Goal: Find specific page/section: Find specific page/section

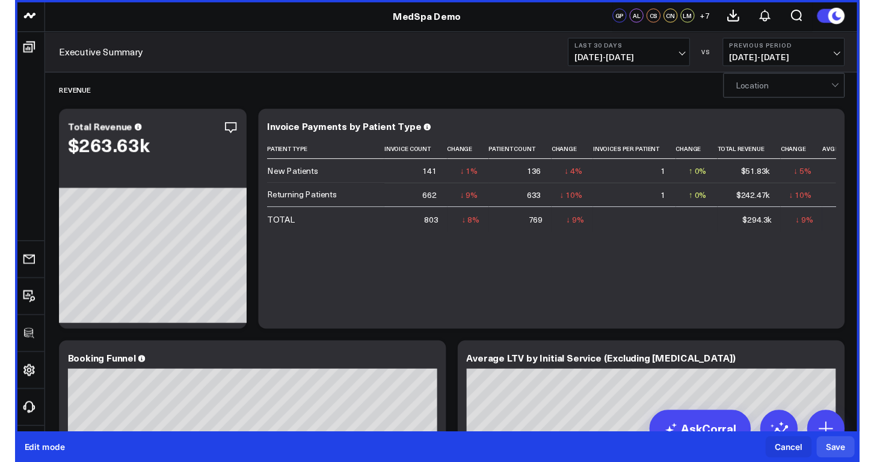
scroll to position [8, 0]
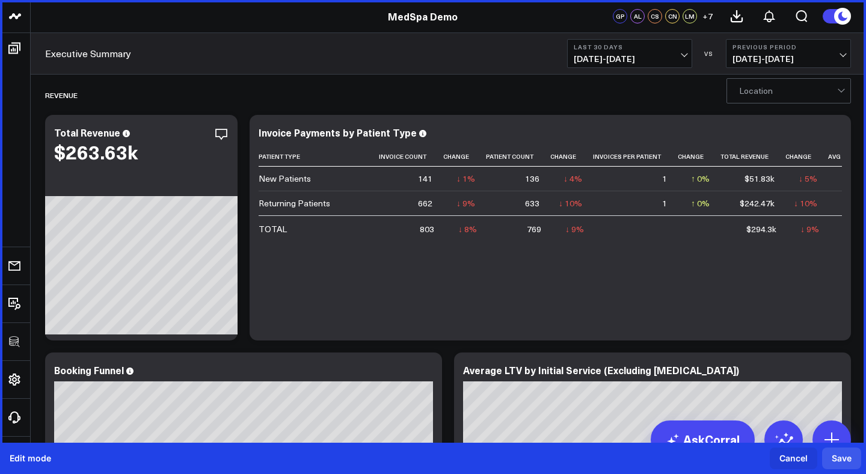
drag, startPoint x: 557, startPoint y: 2, endPoint x: 557, endPoint y: 46, distance: 44.5
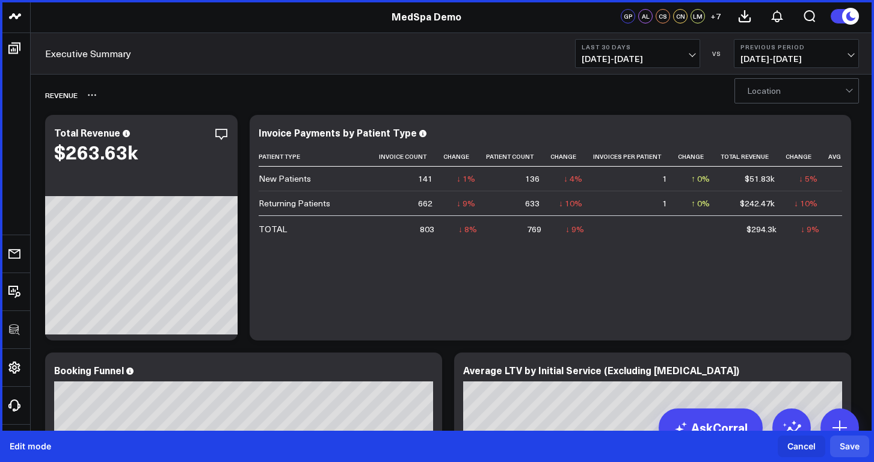
click at [636, 94] on div "Revenue" at bounding box center [382, 95] width 675 height 28
click at [763, 81] on div at bounding box center [796, 91] width 98 height 24
click at [766, 88] on div at bounding box center [796, 91] width 98 height 24
click at [847, 91] on div at bounding box center [850, 91] width 10 height 24
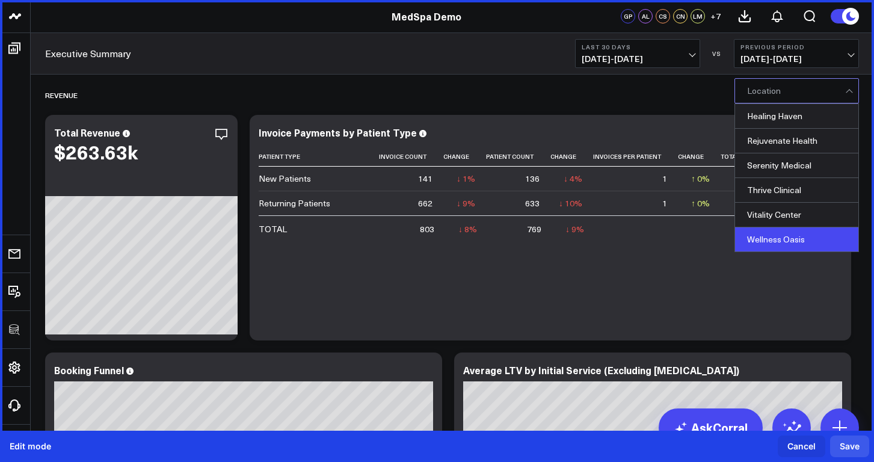
click at [826, 240] on div "Wellness Oasis" at bounding box center [796, 239] width 123 height 24
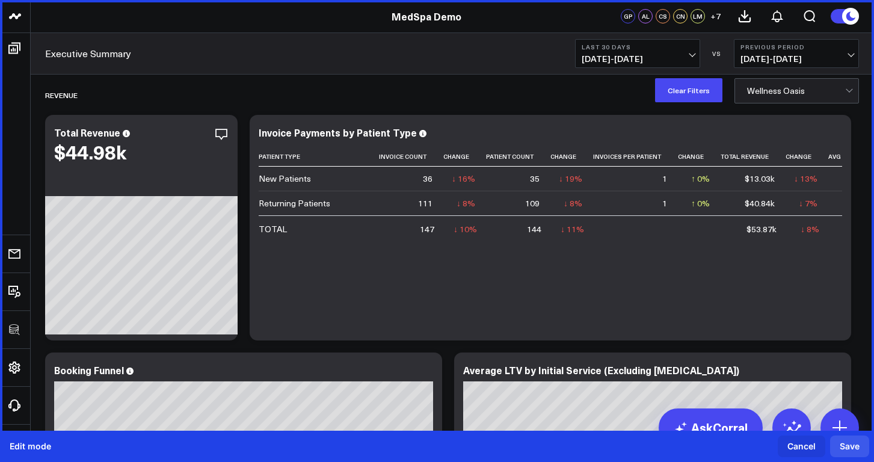
click at [802, 93] on div at bounding box center [796, 91] width 98 height 24
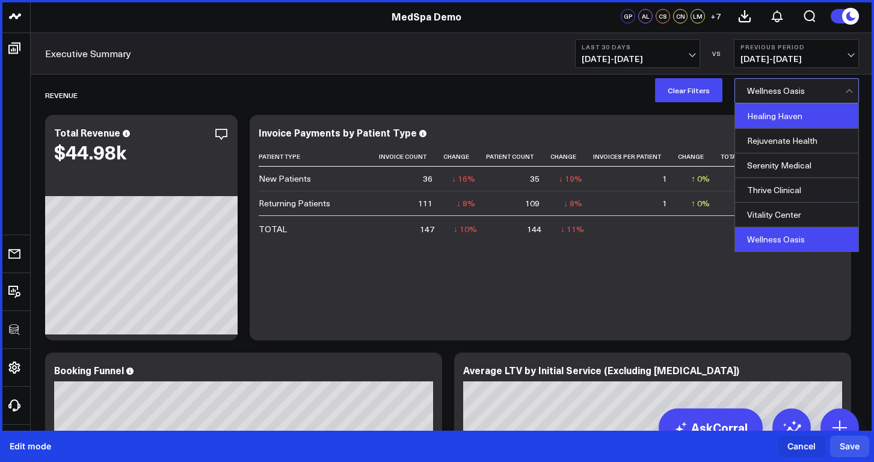
click at [804, 114] on div "Healing Haven" at bounding box center [796, 116] width 123 height 25
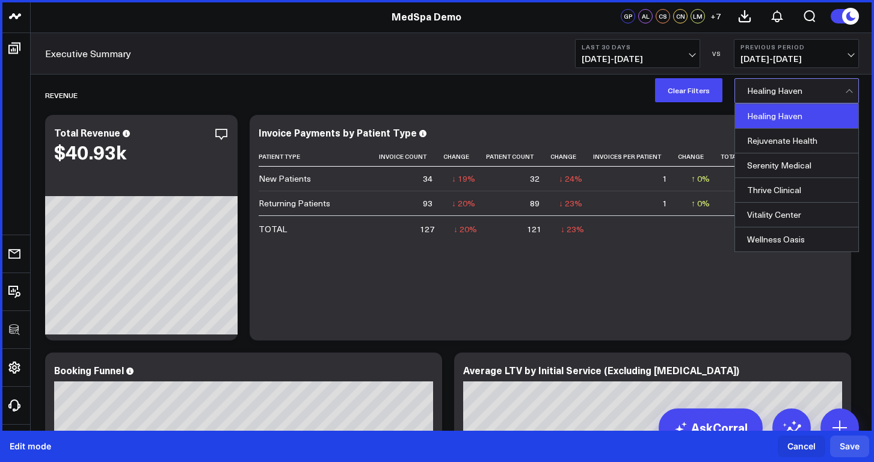
click at [801, 93] on div at bounding box center [796, 91] width 98 height 24
click at [802, 146] on arcade-editable "Rejuvenate Health" at bounding box center [782, 140] width 70 height 11
click at [794, 95] on div at bounding box center [796, 91] width 98 height 24
click at [795, 174] on div "Serenity Medical" at bounding box center [796, 165] width 123 height 25
